Goal: Answer question/provide support: Share knowledge or assist other users

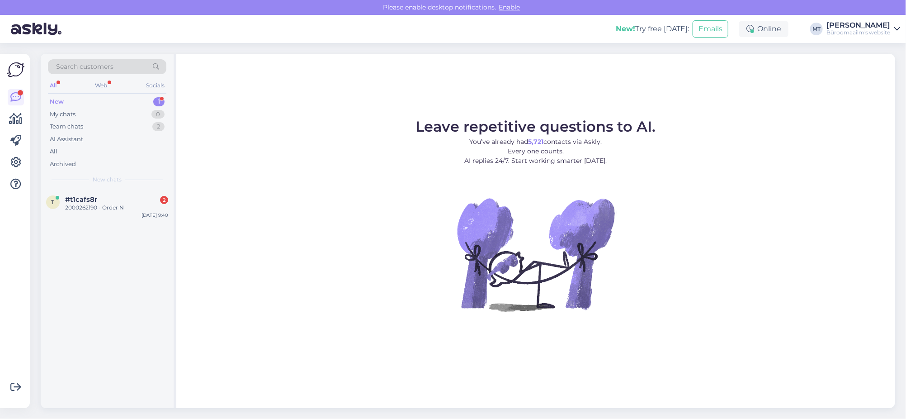
click at [57, 99] on div "New" at bounding box center [57, 101] width 14 height 9
click at [71, 199] on span "#t1cafs8r" at bounding box center [81, 199] width 32 height 8
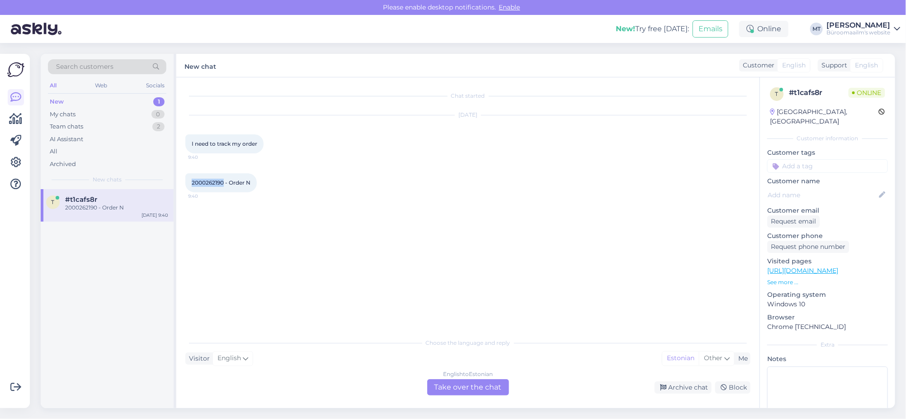
drag, startPoint x: 223, startPoint y: 181, endPoint x: 192, endPoint y: 183, distance: 30.4
click at [192, 183] on span "2000262190 - Order N" at bounding box center [221, 182] width 59 height 7
copy span "2000262190"
click at [464, 384] on div "English to Estonian Take over the chat" at bounding box center [468, 387] width 82 height 16
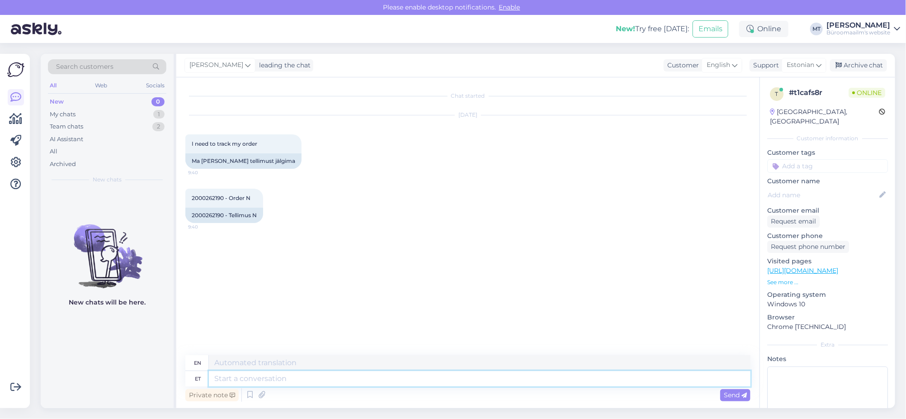
click at [243, 378] on textarea at bounding box center [480, 378] width 542 height 15
type textarea "t"
type textarea "Ter"
type textarea "T"
type textarea "Tere."
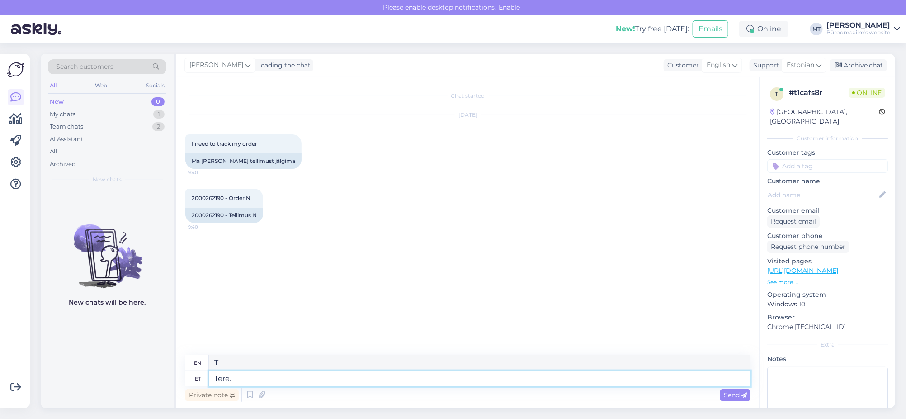
type textarea "Hello"
type textarea "Tere."
type textarea "Hello."
type textarea "Tere. Asjaga"
type textarea "Hello. To the point."
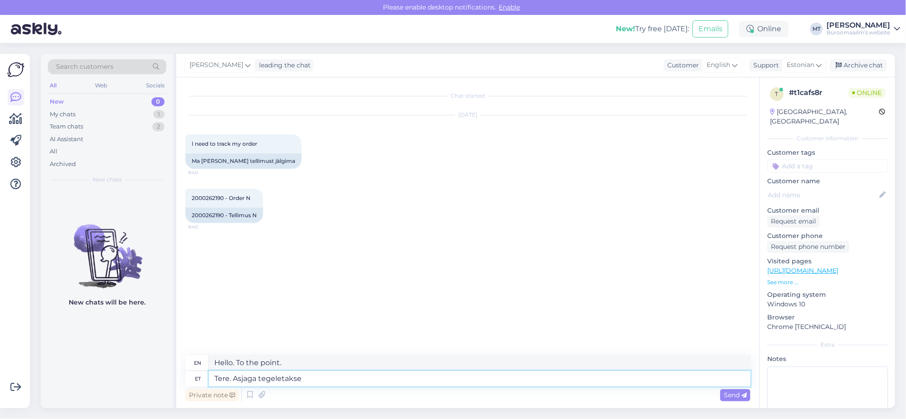
type textarea "Tere. Asjaga tegeletakse"
type textarea "Hello. The matter is being dealt with."
type textarea "Tere. Asjaga tegeletakse ja"
type textarea "Hello. The matter is being dealt with and"
type textarea "Tere. Asjaga tegeletakse ja võeta"
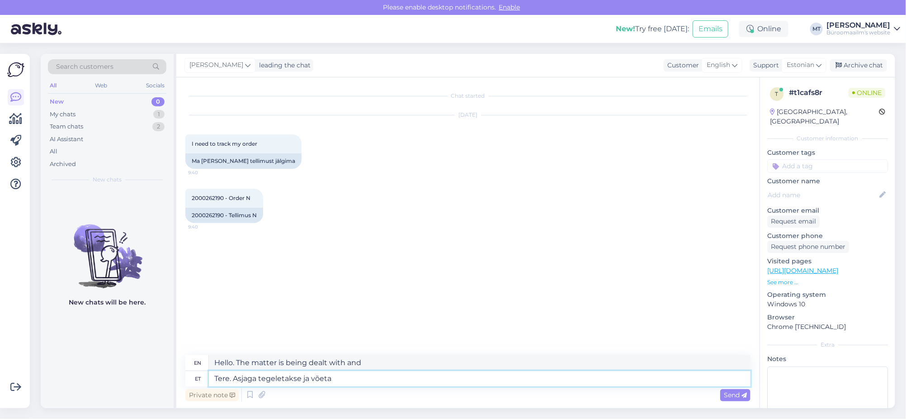
type textarea "Hello. The matter is being dealt with and resolved."
type textarea "Tere. Asjaga tegeletakse ja võetakse"
type textarea "Hello. The matter is being dealt with and taken"
type textarea "Tere. Asjaga tegeletakse ja võetakse ühendust"
type textarea "Hello. The matter will be dealt with and you will be contacted."
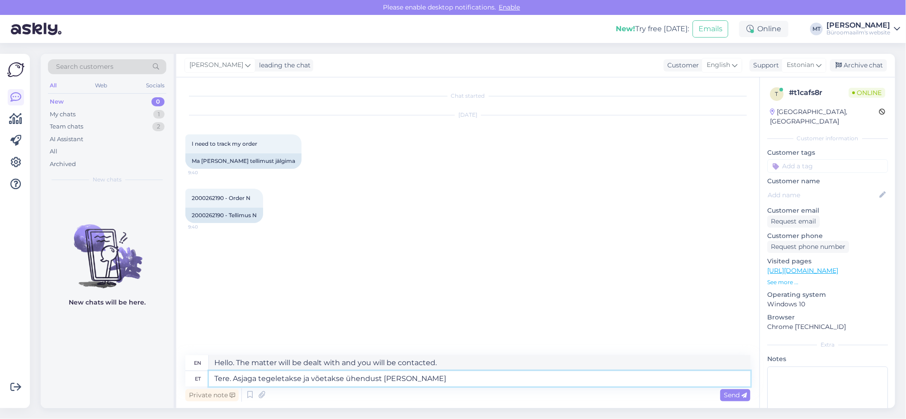
type textarea "Tere. Asjaga tegeletakse ja võetakse ühendust meili t"
type textarea "Hello. The matter is being dealt with and we will contact you by email."
type textarea "Tere. Asjaga tegeletakse ja võetakse ühendust meili teel."
type textarea "Hello. The matter is being addressed and you will be contacted via email."
click at [383, 379] on textarea "Tere. Asjaga tegeletakse ja võetakse ühendust meili teel." at bounding box center [480, 378] width 542 height 15
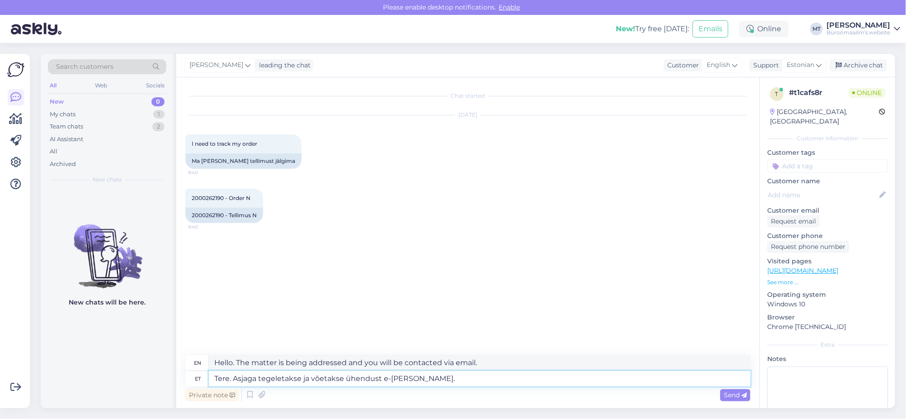
drag, startPoint x: 408, startPoint y: 379, endPoint x: 391, endPoint y: 382, distance: 17.1
click at [391, 382] on textarea "Tere. Asjaga tegeletakse ja võetakse ühendust e-meili teel." at bounding box center [480, 378] width 542 height 15
type textarea "Tere. Asjaga tegeletakse ja võetakse ühendust e-maili teel."
type textarea "Hello. The matter is being addressed and contact will be made via email."
drag, startPoint x: 441, startPoint y: 379, endPoint x: 246, endPoint y: 388, distance: 195.2
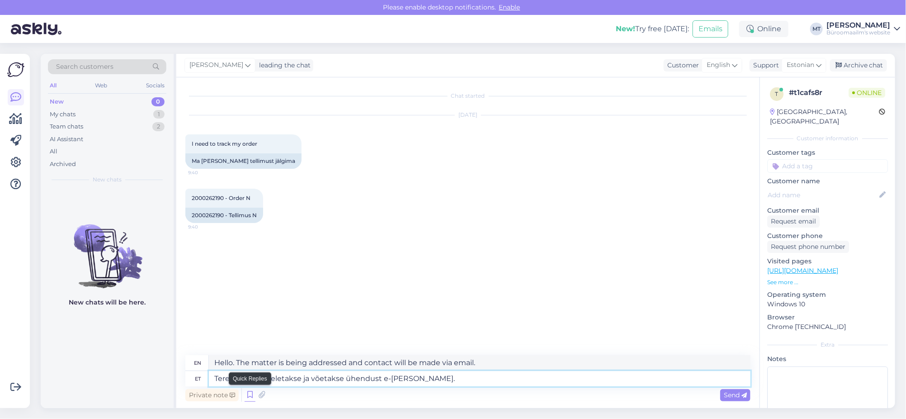
click at [246, 388] on div "en Hello. The matter is being addressed and contact will be made via email. et …" at bounding box center [467, 379] width 565 height 48
click at [465, 377] on textarea "Tere. Asjaga tegeletakse ja võetakse ühendust e-maili teel." at bounding box center [480, 378] width 542 height 15
drag, startPoint x: 451, startPoint y: 379, endPoint x: 234, endPoint y: 386, distance: 217.2
click at [234, 386] on textarea "Tere. Asjaga tegeletakse ja võetakse ühendust e-maili teel." at bounding box center [480, 378] width 542 height 15
type textarea "Tere. Teie"
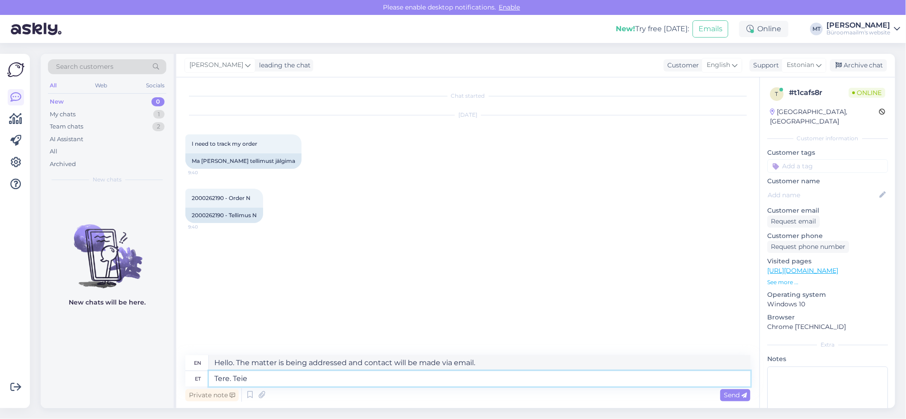
type textarea "Hello. Yours"
type textarea "Tere. Teie tellimusega"
type textarea "Hello. With your order"
type textarea "Tere. Teie tellimusega tegeletakse."
type textarea "Hello. Your order is being processed."
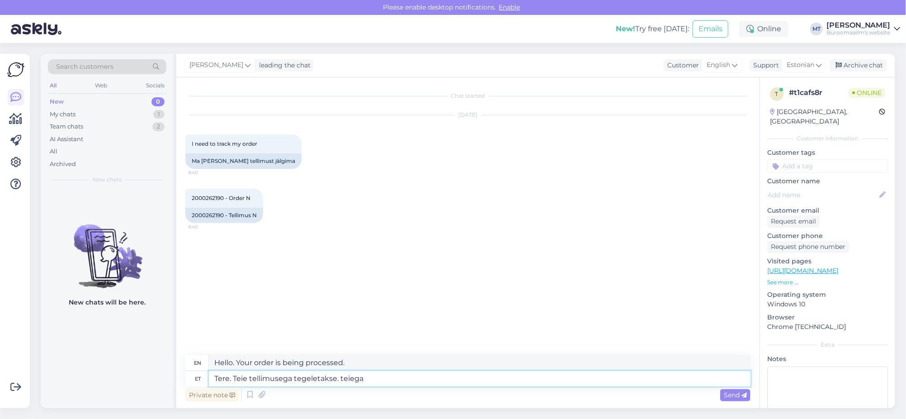
type textarea "Tere. Teie tellimusega tegeletakse. teiega"
type textarea "Hello. Your order is being processed. with you"
type textarea "Tere. Teie tellimusega tegeletakse."
type textarea "Hello. Your order is being processed."
type textarea "Tere. Teie tellimusega tegeletakse. Teiega"
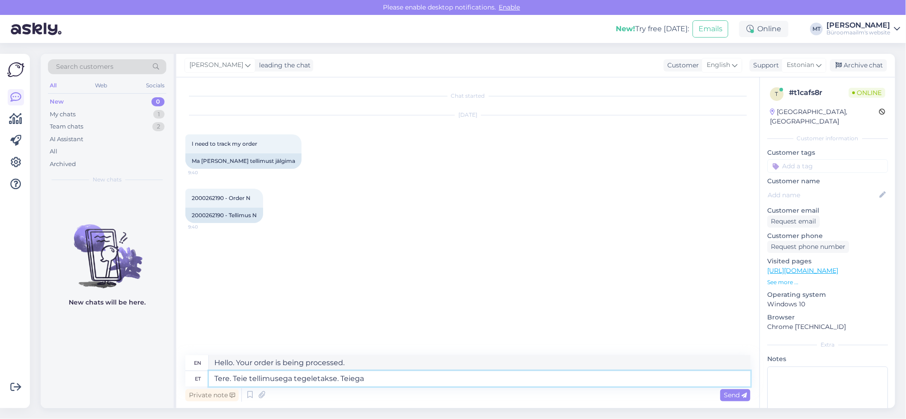
type textarea "Hello. Your order is being processed. With you"
type textarea "Tere. Teie tellimusega tegeletakse. Teiega võetakse ü"
type textarea "Hello. Your order is being processed. You will be contacted."
type textarea "Tere. Teie tellimusega tegeletakse. Teiega võetakse ühendust meili"
type textarea "Hello. Your order is being processed. You will be contacted by email."
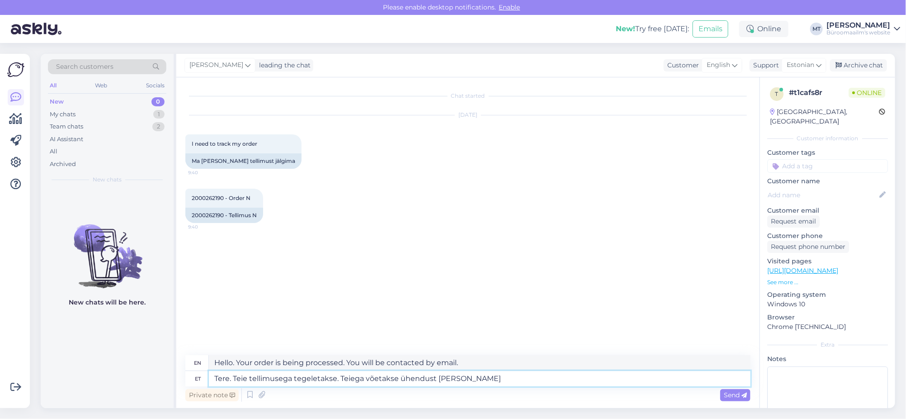
type textarea "Tere. Teie tellimusega tegeletakse. Teiega võetakse ühendust meili teel-"
type textarea "Hello. Your order is being processed. You will be contacted by email-"
type textarea "Tere. Teie tellimusega tegeletakse. Teiega võetakse ühendust meili teel."
type textarea "Hello. Your order is being processed. You will be contacted via email."
drag, startPoint x: 506, startPoint y: 379, endPoint x: 436, endPoint y: 380, distance: 70.1
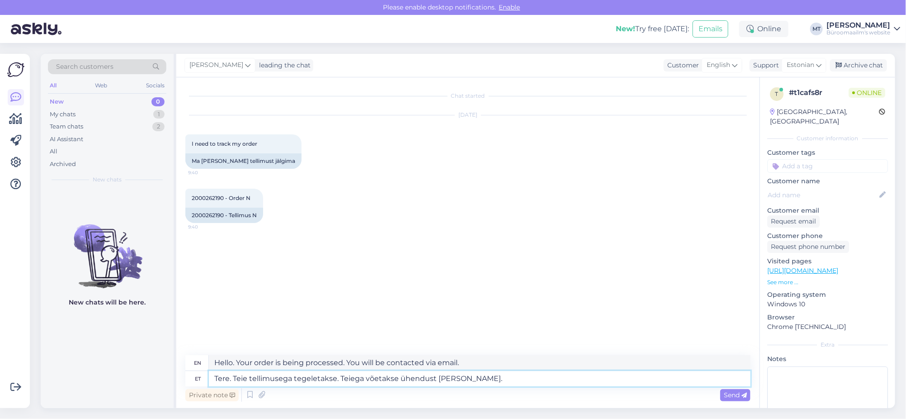
click at [436, 380] on textarea "Tere. Teie tellimusega tegeletakse. Teiega võetakse ühendust meili teel." at bounding box center [480, 378] width 542 height 15
type textarea "Tere. Teie tellimusega tegeletakse. Teiega võetakse ühendust e-maili"
type textarea "Hello. Your order is being processed. You will be contacted by email."
type textarea "Tere. Teie tellimusega tegeletakse. Teiega võetakse ühendust e-maili teel."
type textarea "Hello. Your order is being processed. You will be contacted via email."
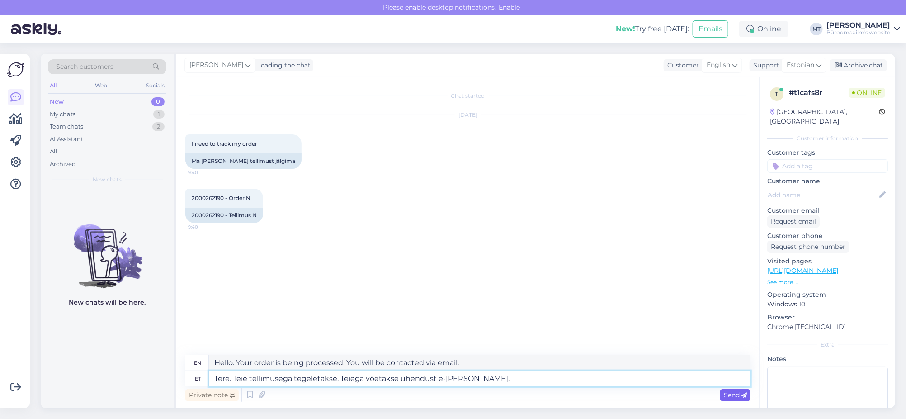
type textarea "Tere. Teie tellimusega tegeletakse. Teiega võetakse ühendust e-maili teel."
click at [726, 397] on span "Send" at bounding box center [735, 395] width 23 height 8
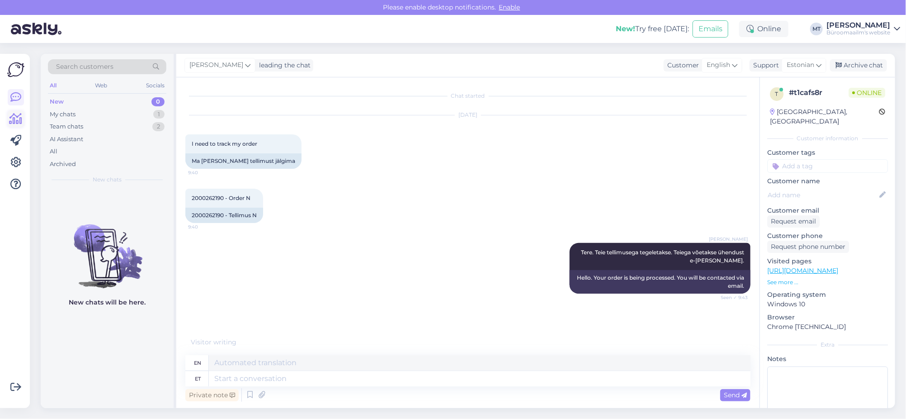
click at [13, 119] on icon at bounding box center [15, 119] width 13 height 11
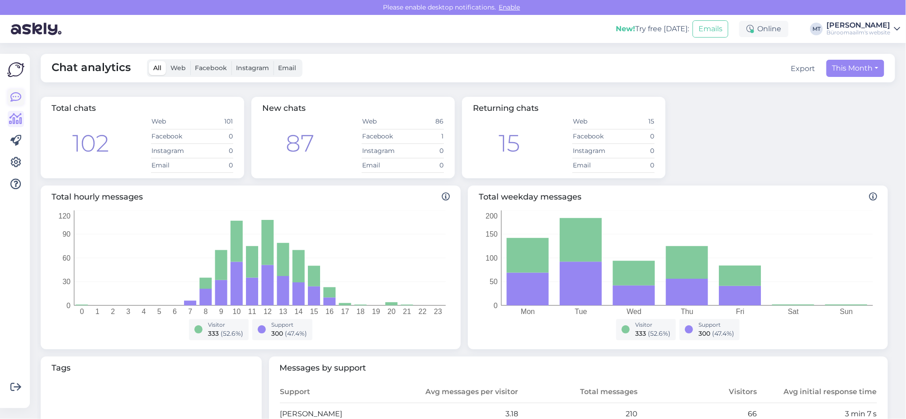
click at [16, 95] on icon at bounding box center [15, 97] width 11 height 11
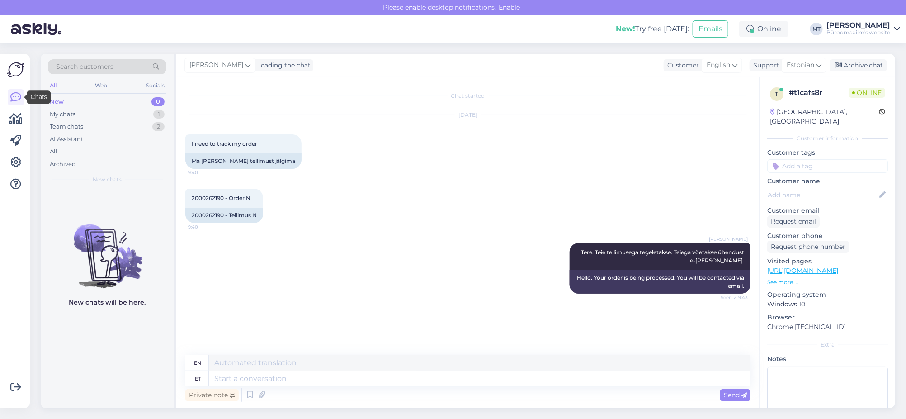
scroll to position [26, 0]
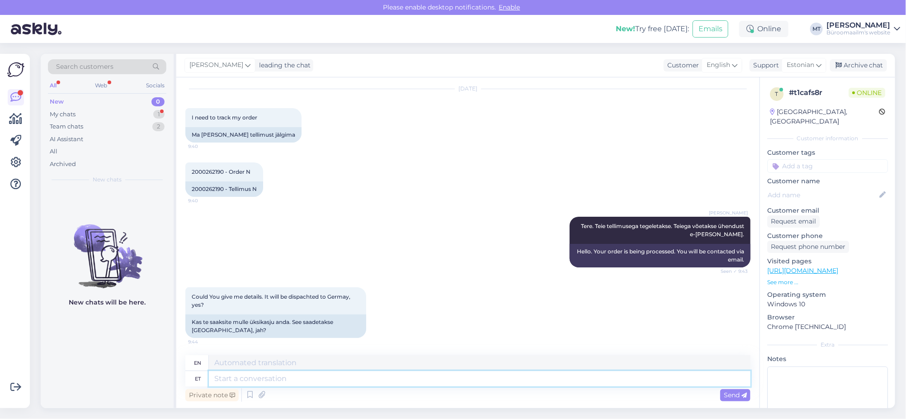
click at [226, 378] on textarea at bounding box center [480, 378] width 542 height 15
type textarea "kirjutame"
type textarea "we write"
type textarea "kirjutame meilile"
type textarea "we write to the email"
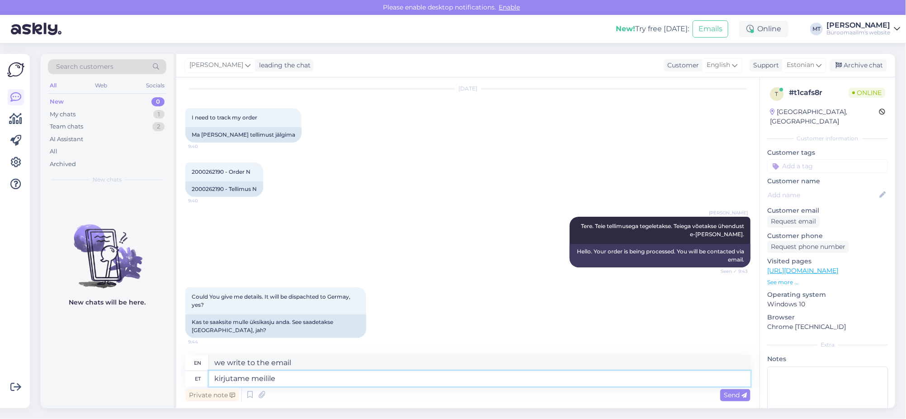
drag, startPoint x: 287, startPoint y: 379, endPoint x: 196, endPoint y: 381, distance: 90.5
click at [191, 381] on div "et kirjutame meilile" at bounding box center [467, 378] width 565 height 15
type textarea "Tarnime"
type textarea "We deliver"
type textarea "Tarnime saksamaal4"
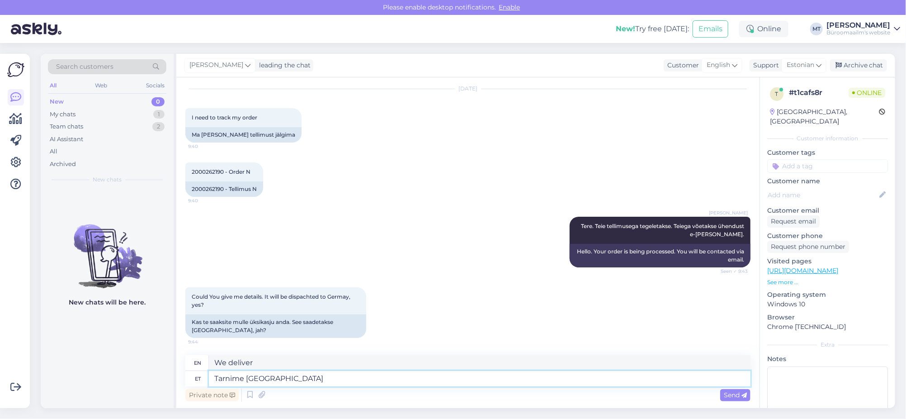
type textarea "We deliver in Germany4e"
type textarea "Tarnime saksamaal"
type textarea "We deliver in Germany"
type textarea "Tarnime saksamaale."
type textarea "We deliver to Germany."
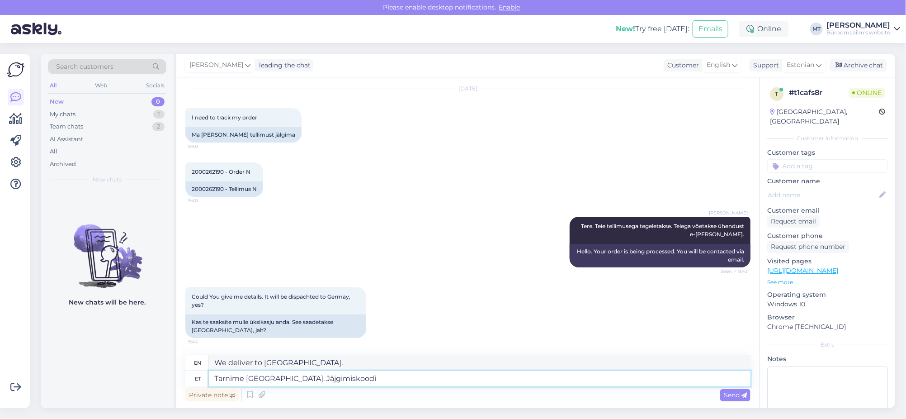
type textarea "Tarnime saksamaale. Jäjgimiskoodi s"
type textarea "We deliver to Germany. Tracking code"
type textarea "Tarnime saksamaale. Jäjgimiskoodi saate"
type textarea "We ship to Germany. You will receive a tracking code"
type textarea "Tarnime saksamaale. Jäjgimiskoodi saate e-mail"
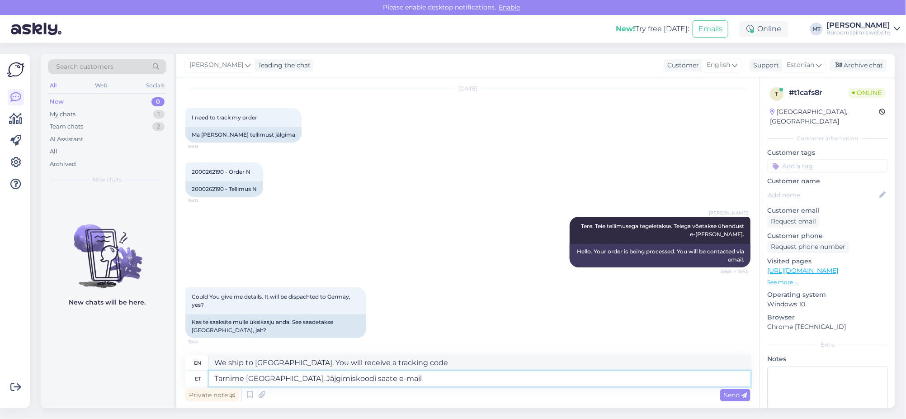
type textarea "We deliver to Germany. You will receive the tracking code by e-mail."
type textarea "Tarnime saksamaale. Jäjgimiskoodi saate e-mailie."
type textarea "We ship to Germany. You will receive the tracking code by email."
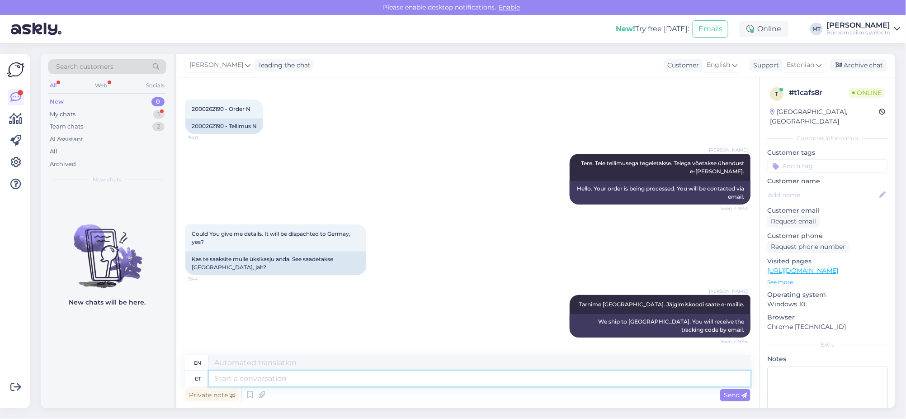
scroll to position [143, 0]
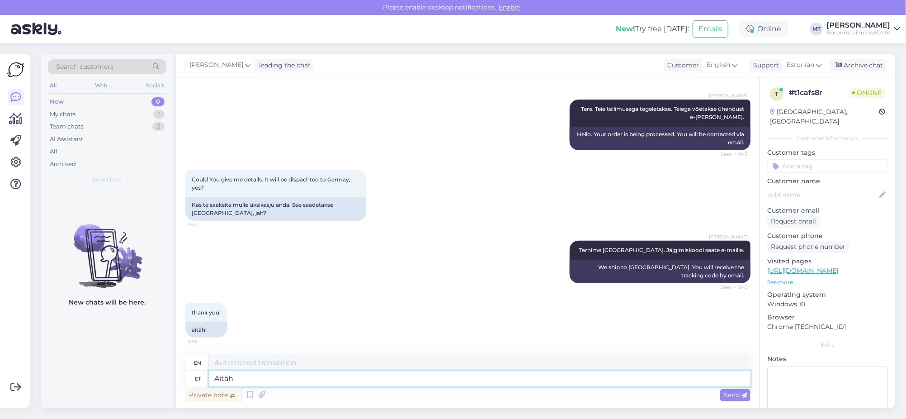
type textarea "Aitäh."
type textarea "Thank you."
type textarea "Aitäh."
click at [730, 396] on span "Send" at bounding box center [735, 395] width 23 height 8
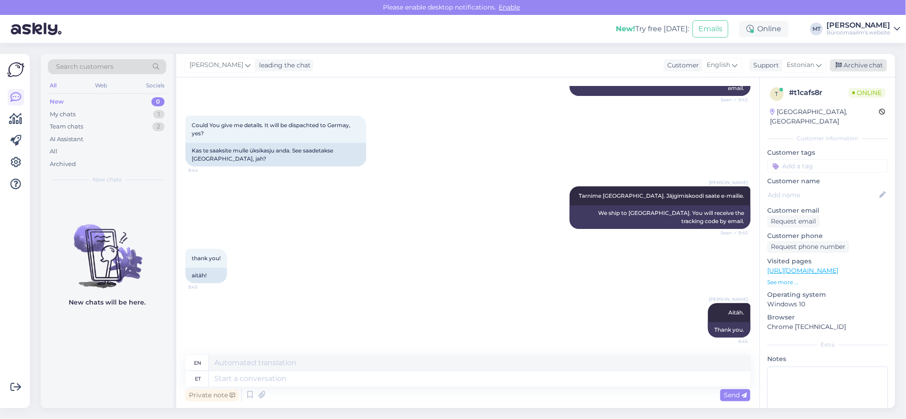
click at [867, 63] on div "Archive chat" at bounding box center [858, 65] width 57 height 12
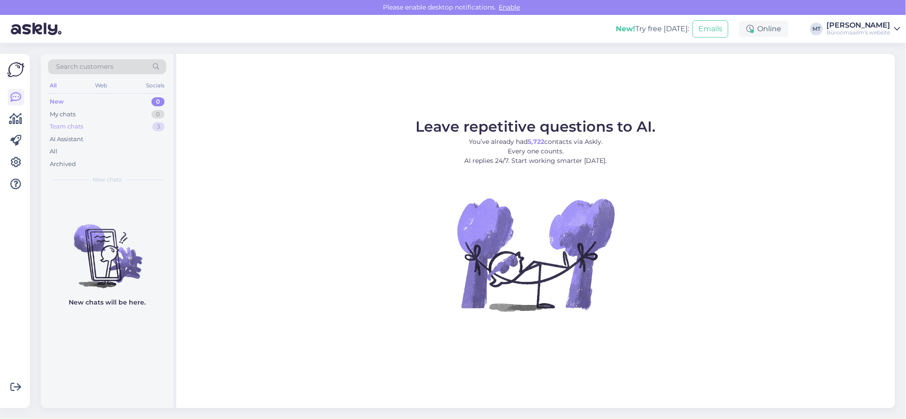
click at [59, 128] on div "Team chats" at bounding box center [66, 126] width 33 height 9
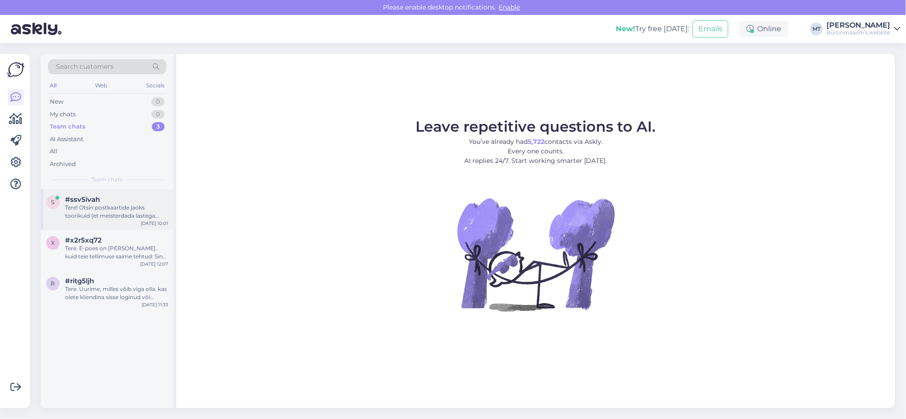
click at [80, 204] on div "Tere! Otsin postkaartide jaoks toorikuid (et meisterdada lastega postkaarte). Ö…" at bounding box center [116, 212] width 103 height 16
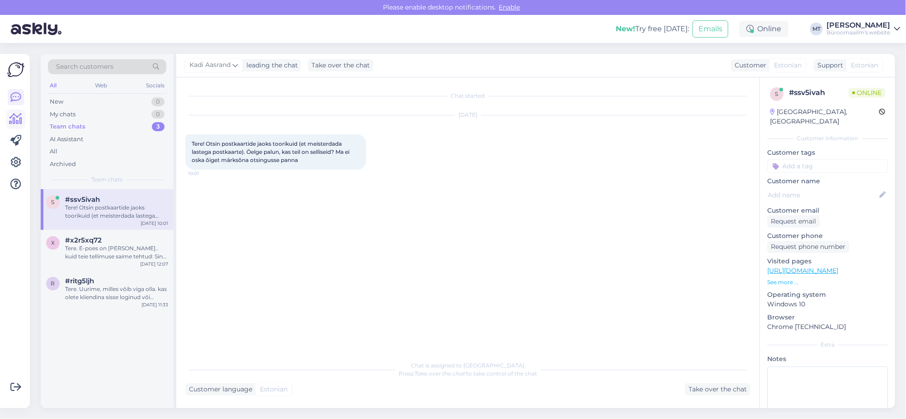
click at [22, 117] on icon at bounding box center [15, 119] width 13 height 11
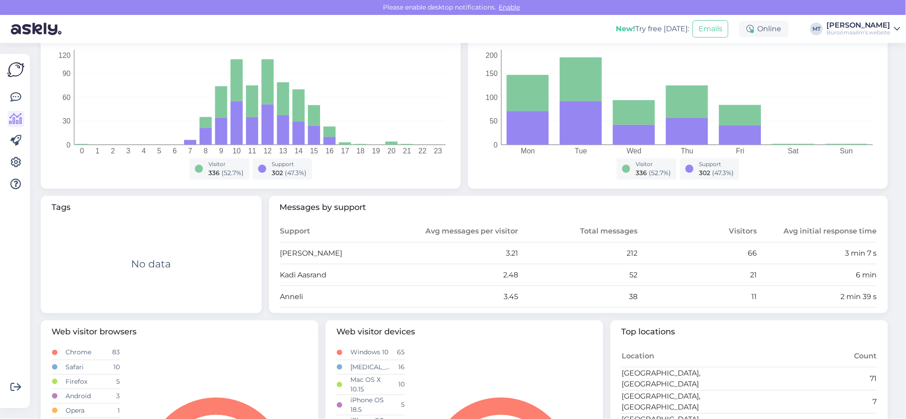
scroll to position [169, 0]
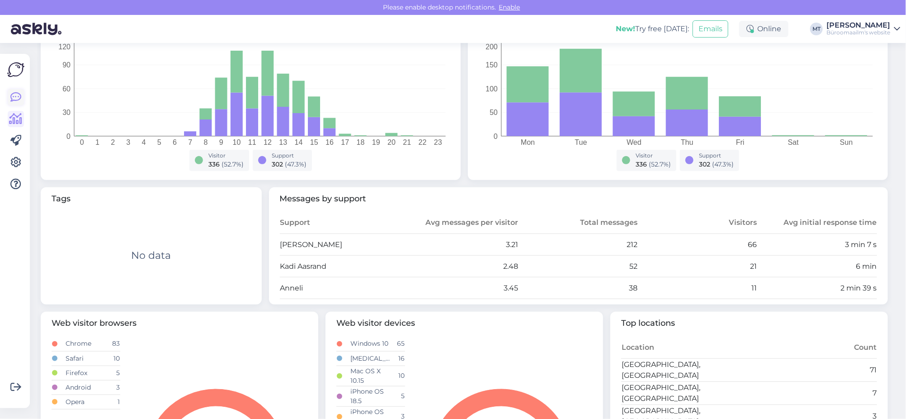
click at [12, 97] on icon at bounding box center [15, 97] width 11 height 11
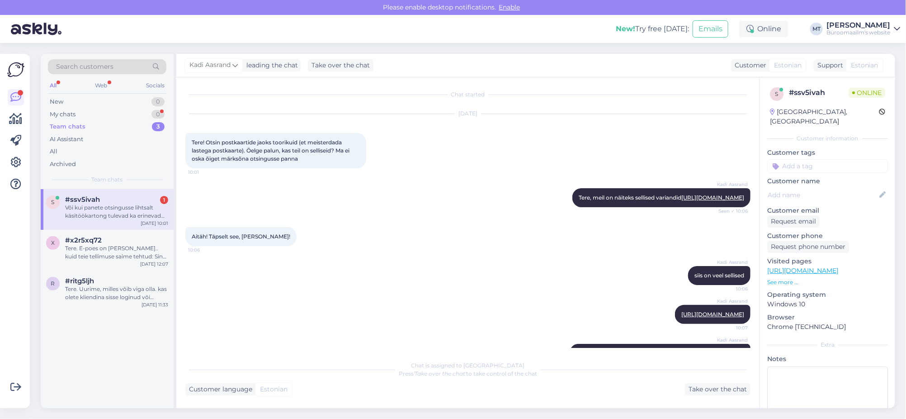
scroll to position [58, 0]
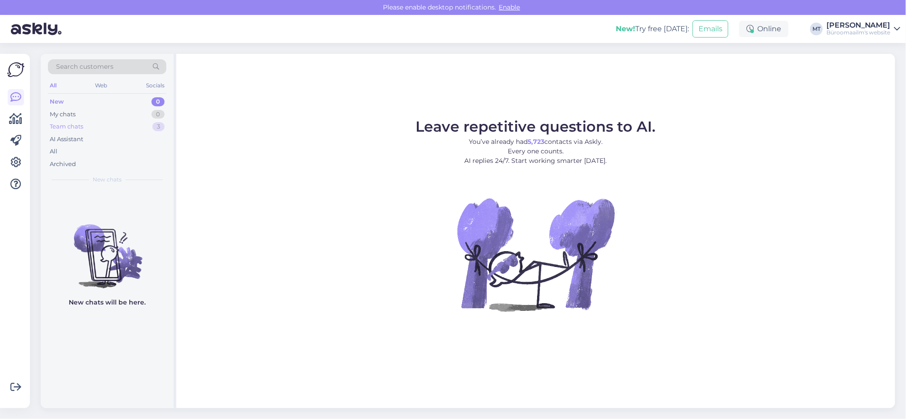
click at [70, 124] on div "Team chats" at bounding box center [66, 126] width 33 height 9
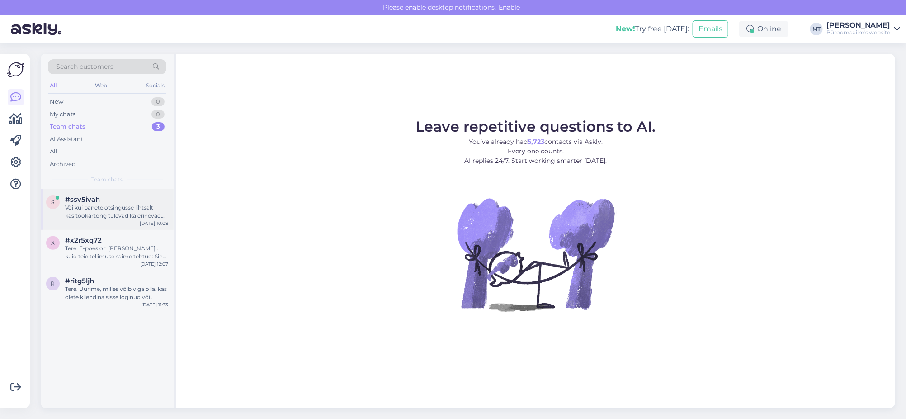
click at [77, 204] on div "Või kui panete otsingusse lihtsalt käsitöökartong tulevad ka erinevad paberivar…" at bounding box center [116, 212] width 103 height 16
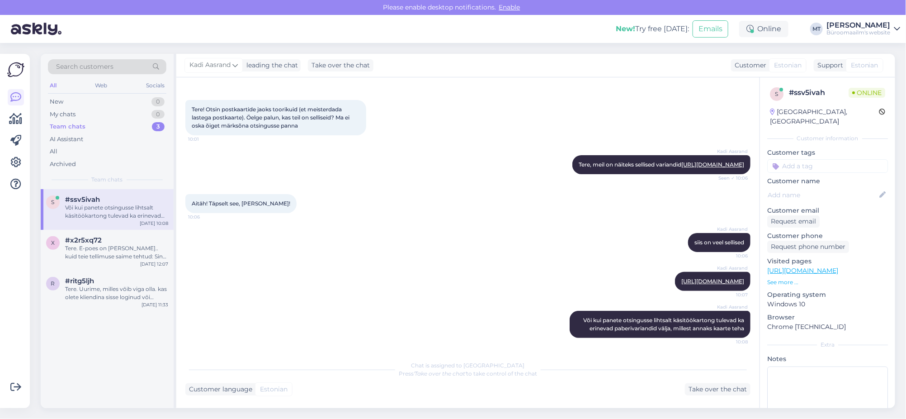
scroll to position [58, 0]
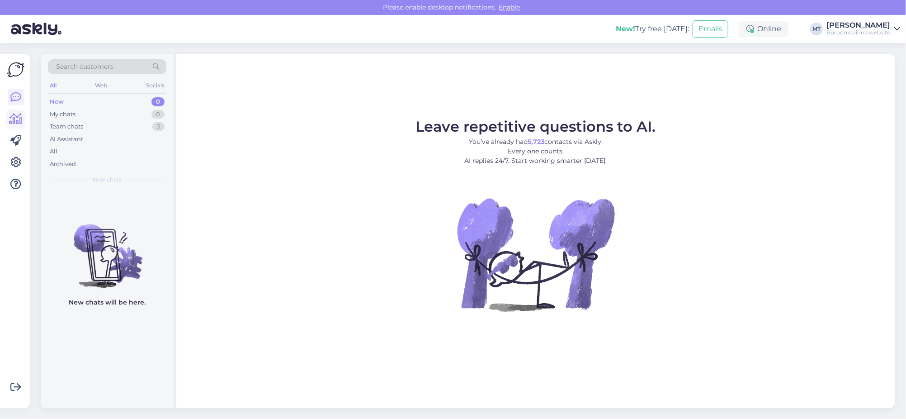
click at [12, 121] on icon at bounding box center [15, 119] width 13 height 11
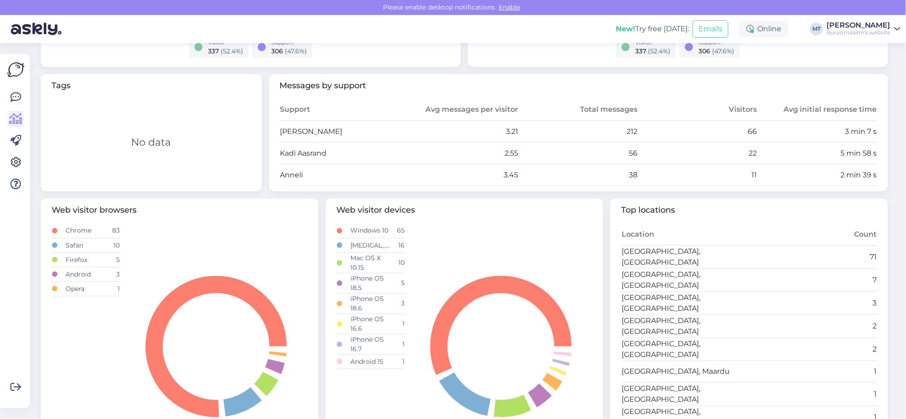
scroll to position [283, 0]
click at [14, 98] on icon at bounding box center [15, 97] width 11 height 11
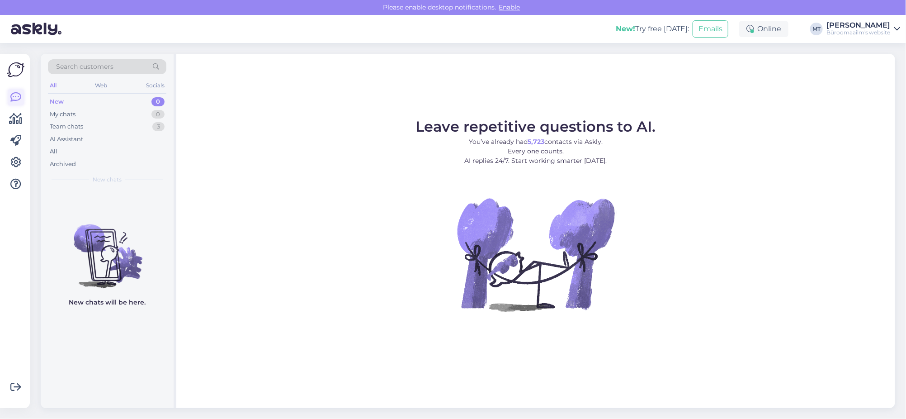
click at [17, 96] on icon at bounding box center [15, 97] width 11 height 11
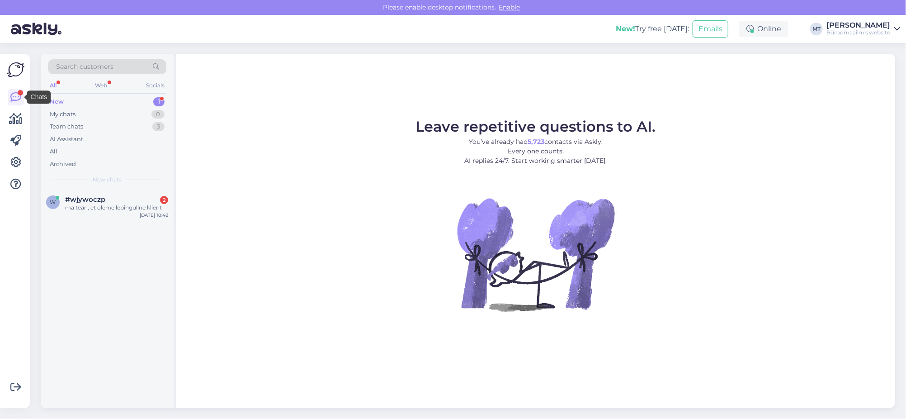
click at [61, 103] on div "New" at bounding box center [57, 101] width 14 height 9
click at [75, 204] on div "ma tean, et oleme lepinguline klient" at bounding box center [116, 208] width 103 height 8
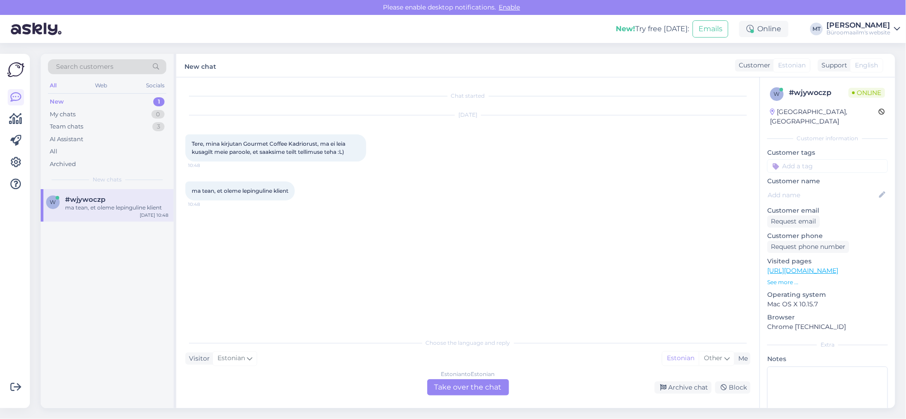
click at [453, 389] on div "Estonian to Estonian Take over the chat" at bounding box center [468, 387] width 82 height 16
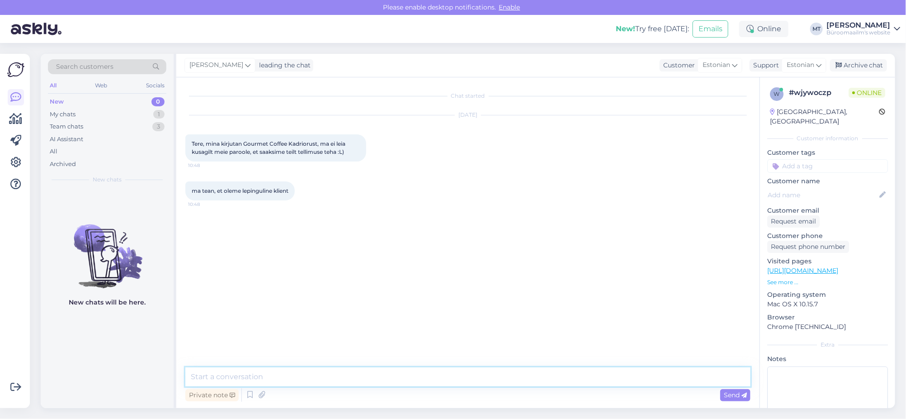
click at [247, 377] on textarea at bounding box center [467, 376] width 565 height 19
drag, startPoint x: 289, startPoint y: 142, endPoint x: 246, endPoint y: 144, distance: 43.1
click at [246, 144] on span "Tere, mina kirjutan Gourmet Coffee Kadriorust, ma ei leia kusagilt meie paroole…" at bounding box center [269, 147] width 155 height 15
copy span "Gourmet Coffee"
click at [274, 371] on textarea at bounding box center [467, 376] width 565 height 19
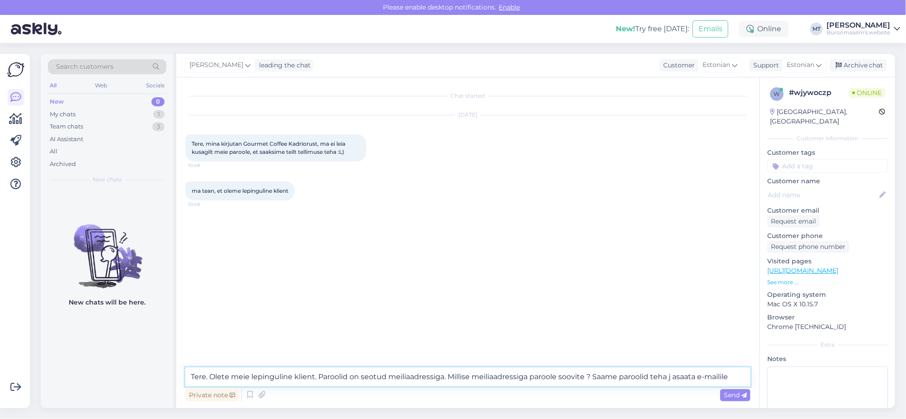
type textarea "Tere. Olete meie lepinguline klient. Paroolid on seotud meiliaadressiga. Millis…"
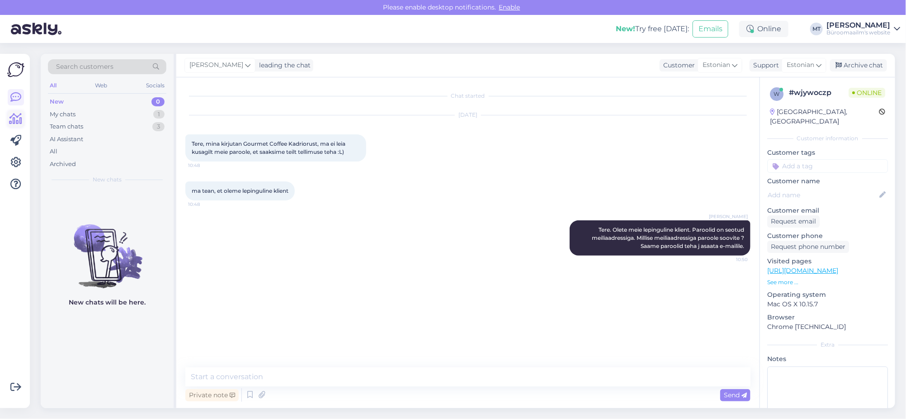
click at [15, 121] on icon at bounding box center [15, 119] width 13 height 11
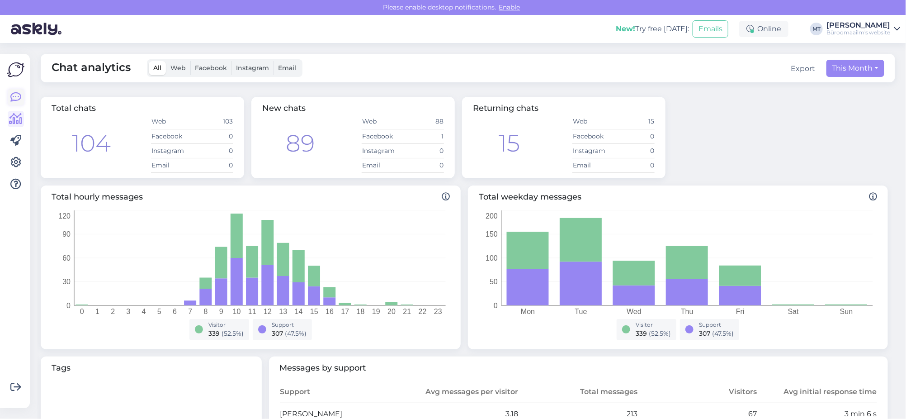
click at [16, 98] on icon at bounding box center [15, 97] width 11 height 11
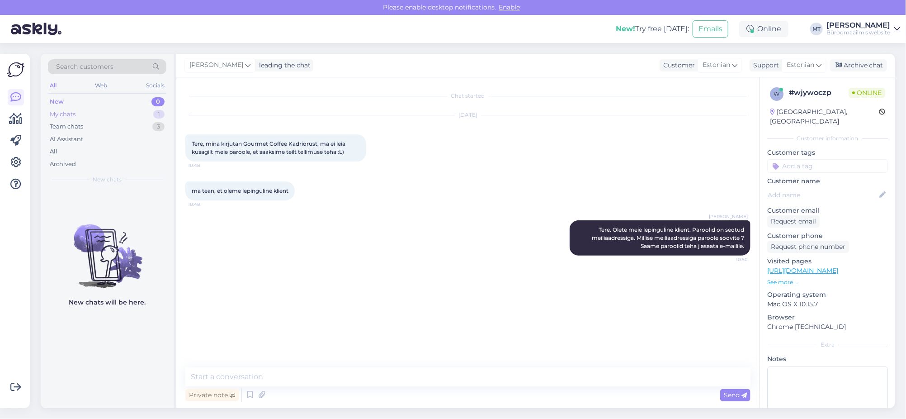
click at [71, 113] on div "My chats" at bounding box center [63, 114] width 26 height 9
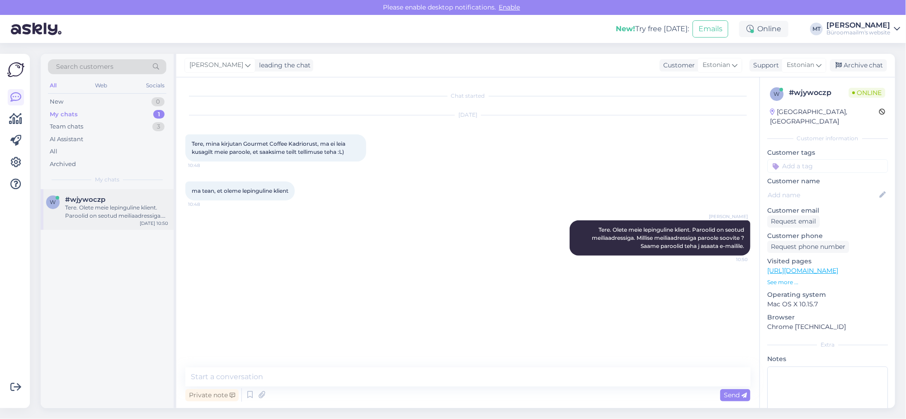
click at [95, 209] on div "Tere. Olete meie lepinguline klient. Paroolid on seotud meiliaadressiga. Millis…" at bounding box center [116, 212] width 103 height 16
drag, startPoint x: 52, startPoint y: 102, endPoint x: 52, endPoint y: 108, distance: 5.9
click at [52, 103] on div "New" at bounding box center [57, 101] width 14 height 9
click at [79, 199] on span "#vmwtb9q9" at bounding box center [86, 199] width 43 height 8
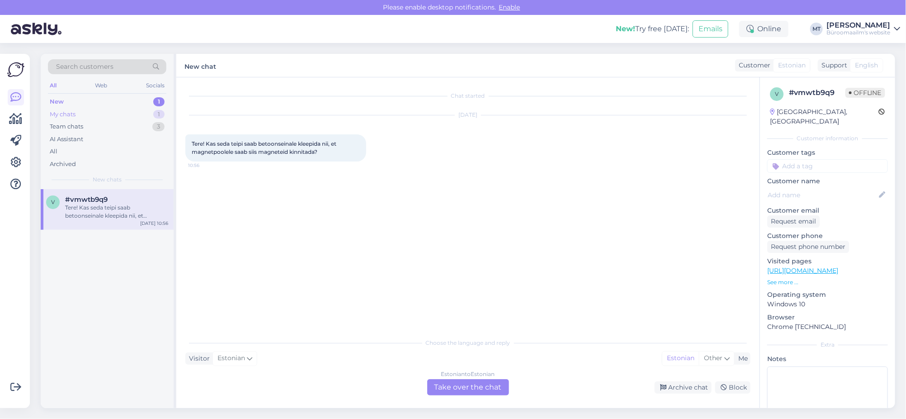
click at [57, 111] on div "My chats" at bounding box center [63, 114] width 26 height 9
click at [94, 206] on div "Tere. Olete meie lepinguline klient. Paroolid on seotud meiliaadressiga. Millis…" at bounding box center [116, 212] width 103 height 16
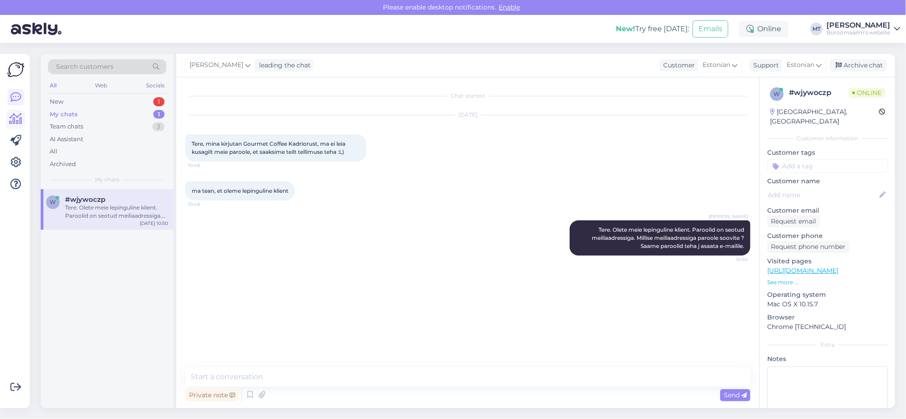
click at [13, 119] on icon at bounding box center [15, 119] width 13 height 11
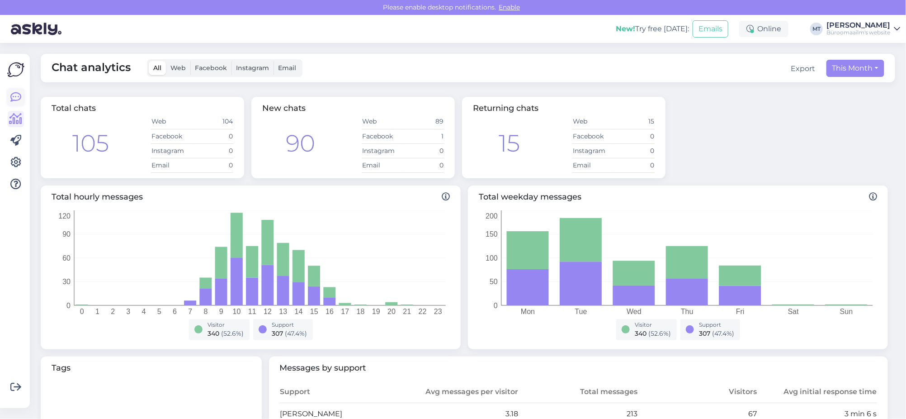
click at [13, 97] on icon at bounding box center [15, 97] width 11 height 11
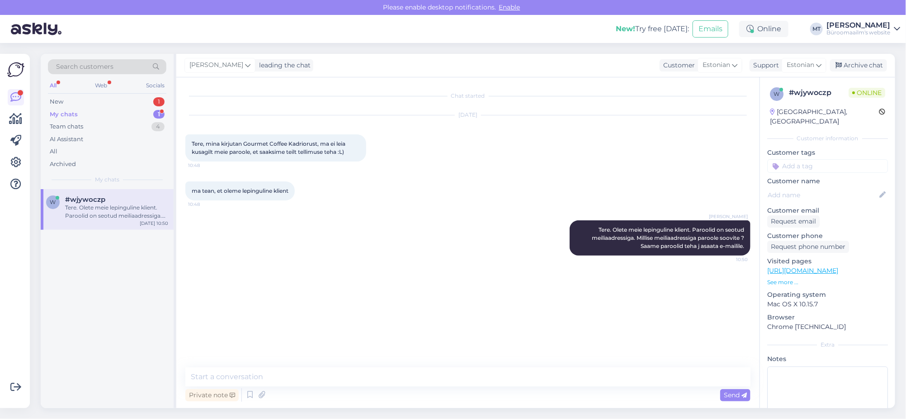
click at [59, 112] on div "My chats" at bounding box center [64, 114] width 28 height 9
click at [89, 207] on div "Tere. Olete meie lepinguline klient. Paroolid on seotud meiliaadressiga. Millis…" at bounding box center [116, 212] width 103 height 16
click at [302, 399] on div "Private note Send" at bounding box center [467, 394] width 565 height 17
click at [64, 111] on div "My chats" at bounding box center [64, 114] width 28 height 9
click at [83, 211] on div "Tere. Olete meie lepinguline klient. Paroolid on seotud meiliaadressiga. Millis…" at bounding box center [116, 212] width 103 height 16
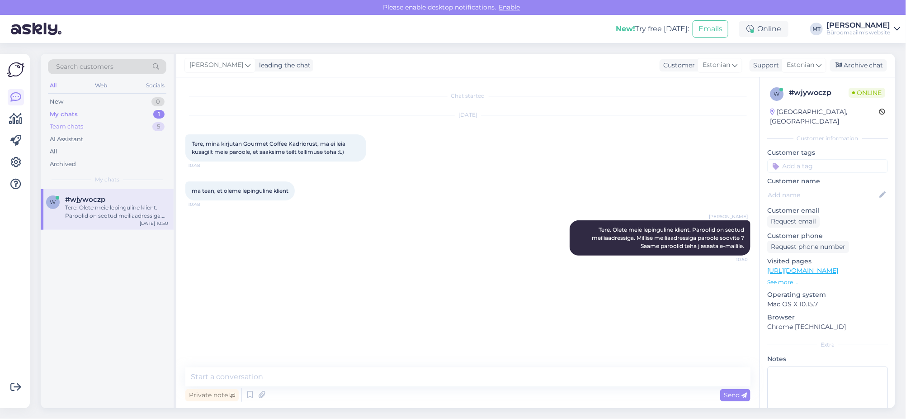
click at [66, 123] on div "Team chats" at bounding box center [66, 126] width 33 height 9
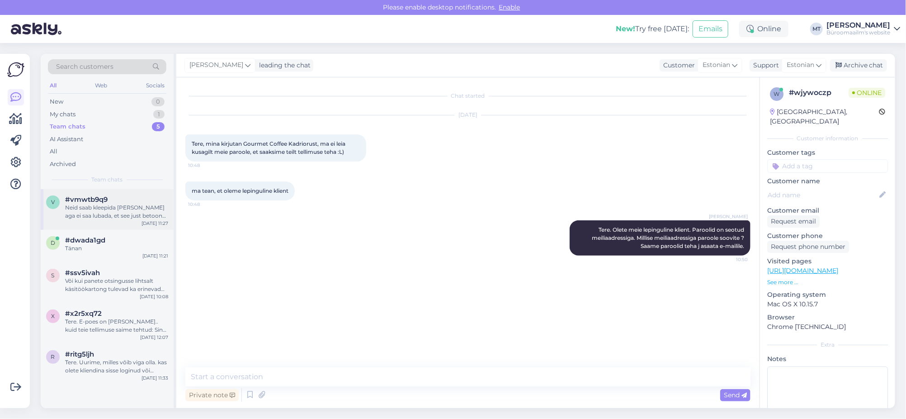
click at [84, 208] on div "Neid saab kleepida küll aga ei saa lubada, et see just betoon seinale väga korr…" at bounding box center [116, 212] width 103 height 16
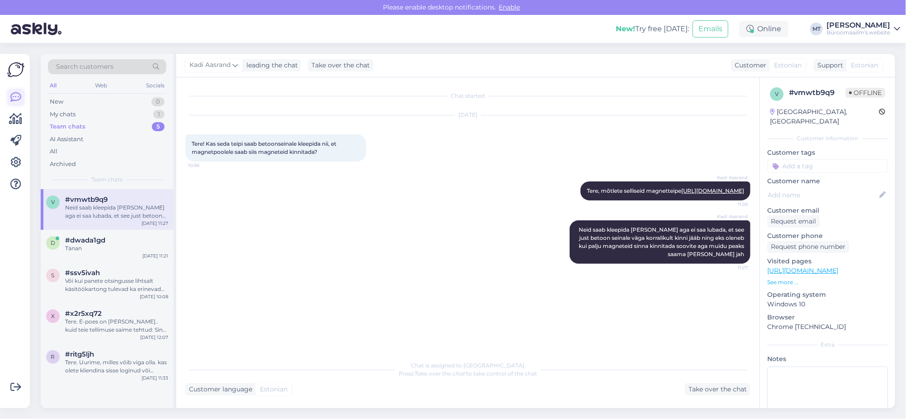
click at [15, 92] on icon at bounding box center [15, 97] width 11 height 11
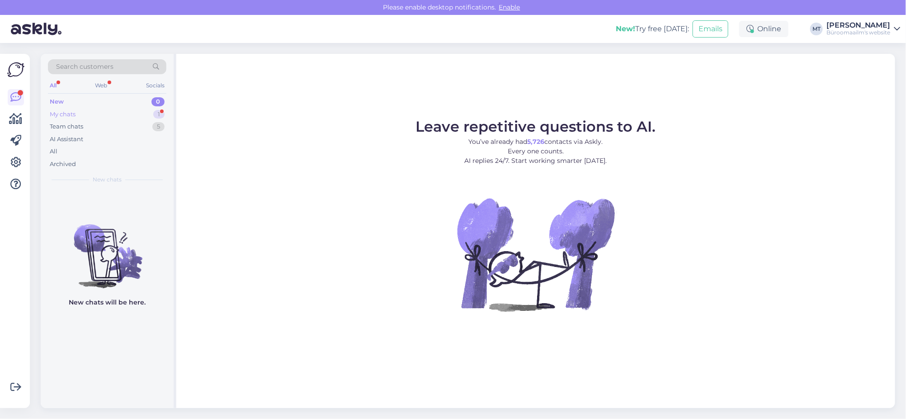
click at [61, 110] on div "My chats" at bounding box center [63, 114] width 26 height 9
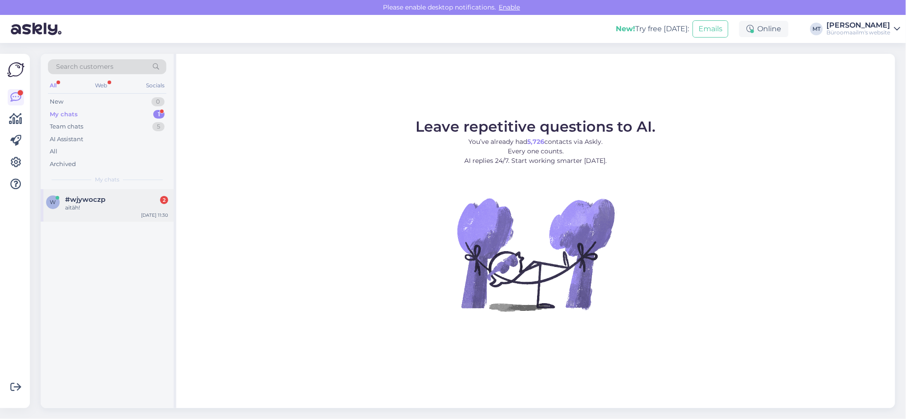
click at [72, 202] on span "#wjywoczp" at bounding box center [85, 199] width 40 height 8
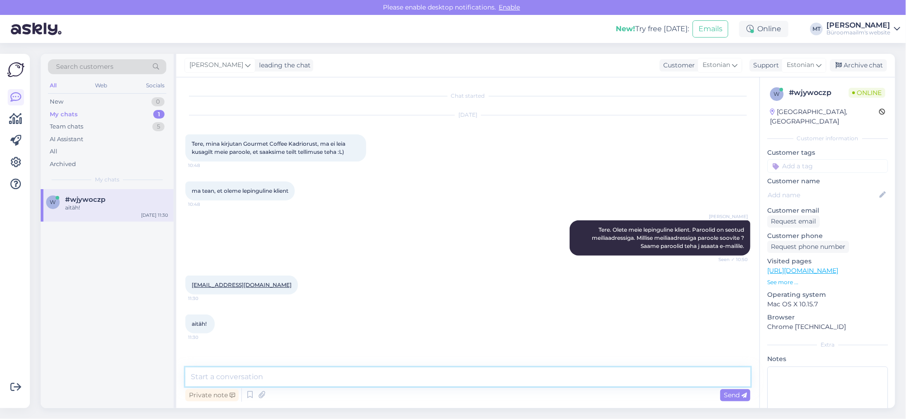
click at [240, 385] on textarea at bounding box center [467, 376] width 565 height 19
type textarea "Aitäh, läheb aega 5 min. ja saadame meilile."
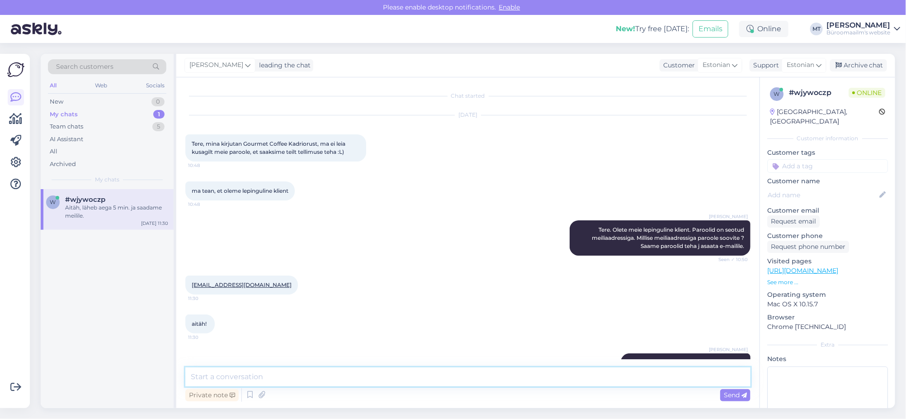
scroll to position [23, 0]
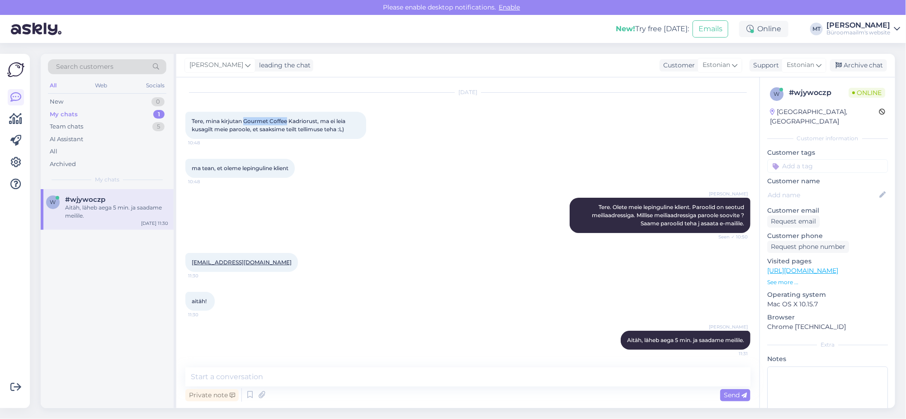
drag, startPoint x: 287, startPoint y: 120, endPoint x: 246, endPoint y: 122, distance: 41.7
click at [246, 122] on span "Tere, mina kirjutan Gourmet Coffee Kadriorust, ma ei leia kusagilt meie paroole…" at bounding box center [269, 125] width 155 height 15
copy span "Gourmet Coffee"
drag, startPoint x: 275, startPoint y: 264, endPoint x: 192, endPoint y: 269, distance: 83.3
click at [192, 269] on div "[EMAIL_ADDRESS][DOMAIN_NAME] 11:30" at bounding box center [241, 262] width 113 height 19
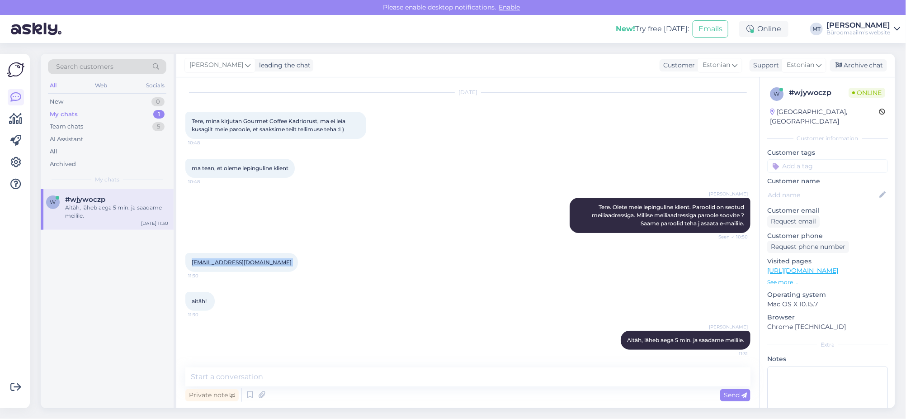
copy div "[EMAIL_ADDRESS][DOMAIN_NAME] 11:30"
drag, startPoint x: 256, startPoint y: 295, endPoint x: 258, endPoint y: 290, distance: 5.5
click at [256, 294] on div "aitäh! 11:30" at bounding box center [467, 301] width 565 height 39
drag, startPoint x: 267, startPoint y: 261, endPoint x: 187, endPoint y: 267, distance: 79.9
click at [187, 267] on div "[EMAIL_ADDRESS][DOMAIN_NAME] 11:30" at bounding box center [241, 262] width 113 height 19
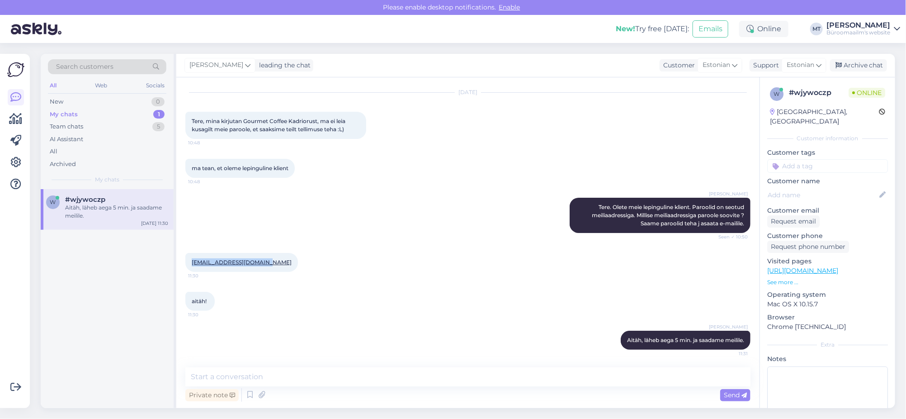
copy link "[EMAIL_ADDRESS][DOMAIN_NAME]"
click at [874, 65] on div "Archive chat" at bounding box center [858, 65] width 57 height 12
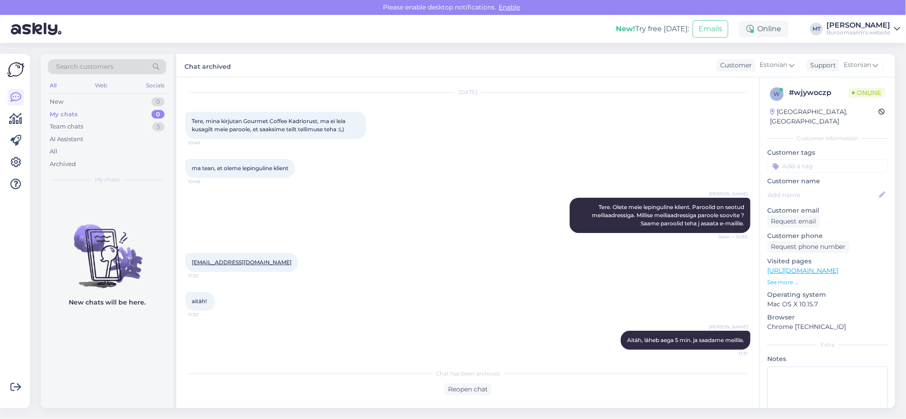
click at [308, 294] on div "aitäh! 11:30" at bounding box center [467, 301] width 565 height 39
drag, startPoint x: 266, startPoint y: 259, endPoint x: 185, endPoint y: 267, distance: 81.4
click at [185, 267] on div "[EMAIL_ADDRESS][DOMAIN_NAME] 11:30" at bounding box center [241, 262] width 113 height 19
copy link "[EMAIL_ADDRESS][DOMAIN_NAME]"
click at [73, 110] on div "My chats" at bounding box center [64, 114] width 28 height 9
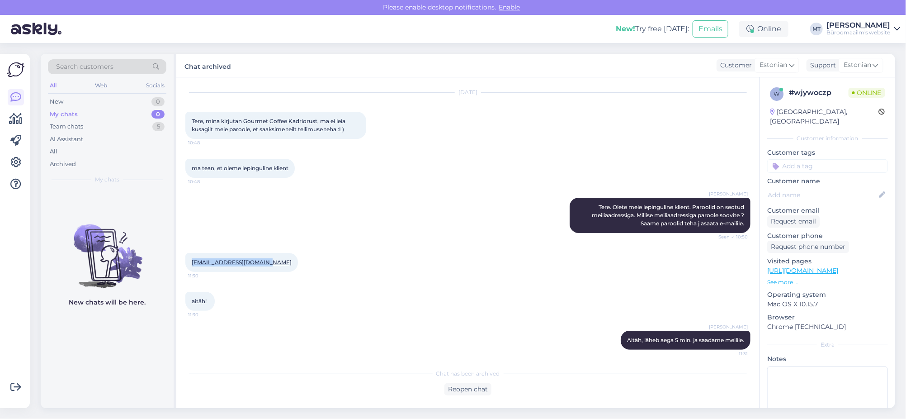
click at [89, 271] on img at bounding box center [107, 248] width 133 height 81
click at [57, 110] on div "My chats" at bounding box center [64, 114] width 28 height 9
click at [303, 369] on div "Chat has been archived Reopen chat" at bounding box center [467, 379] width 565 height 31
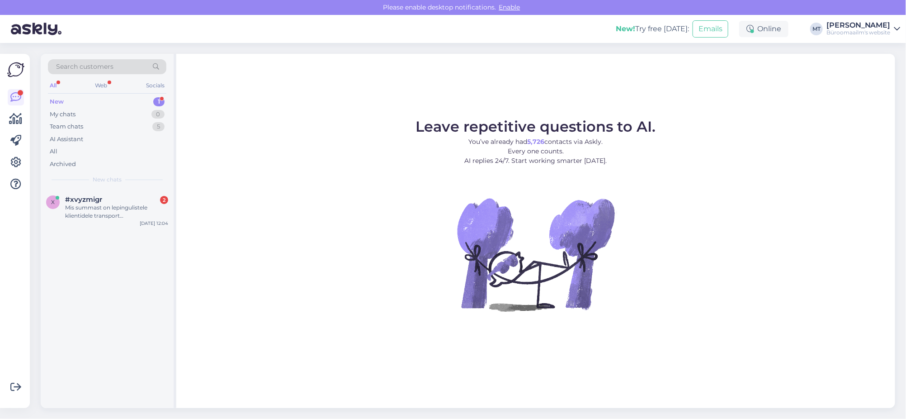
click at [59, 100] on div "New" at bounding box center [57, 101] width 14 height 9
click at [81, 208] on div "Mis summast on lepingulistele klientidele transport kohale tasuta?" at bounding box center [116, 212] width 103 height 16
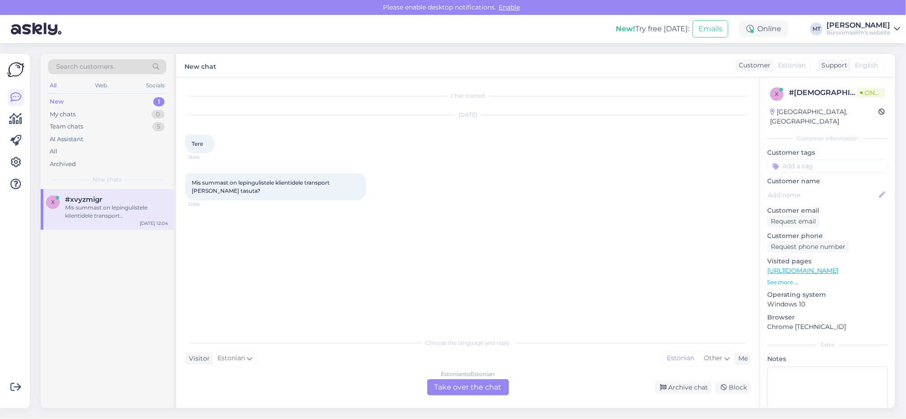
click at [472, 384] on div "Estonian to Estonian Take over the chat" at bounding box center [468, 387] width 82 height 16
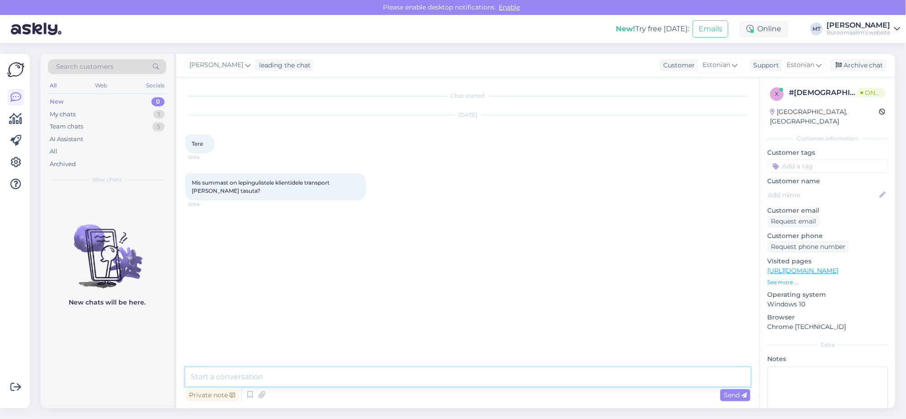
click at [271, 372] on textarea at bounding box center [467, 376] width 565 height 19
type textarea "t"
type textarea "Tere. Transport on tasuta alates summast 75 €."
